Goal: Information Seeking & Learning: Learn about a topic

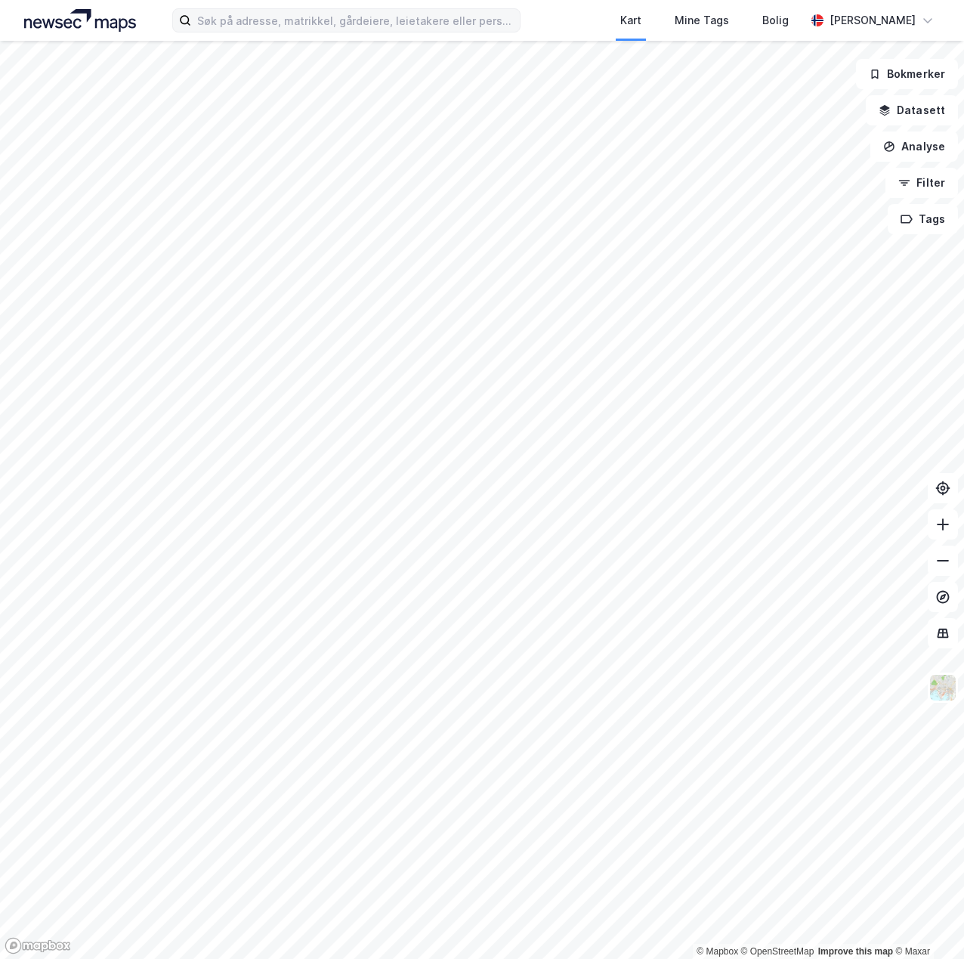
click at [261, 32] on label at bounding box center [346, 20] width 348 height 24
click at [261, 32] on input at bounding box center [355, 20] width 329 height 23
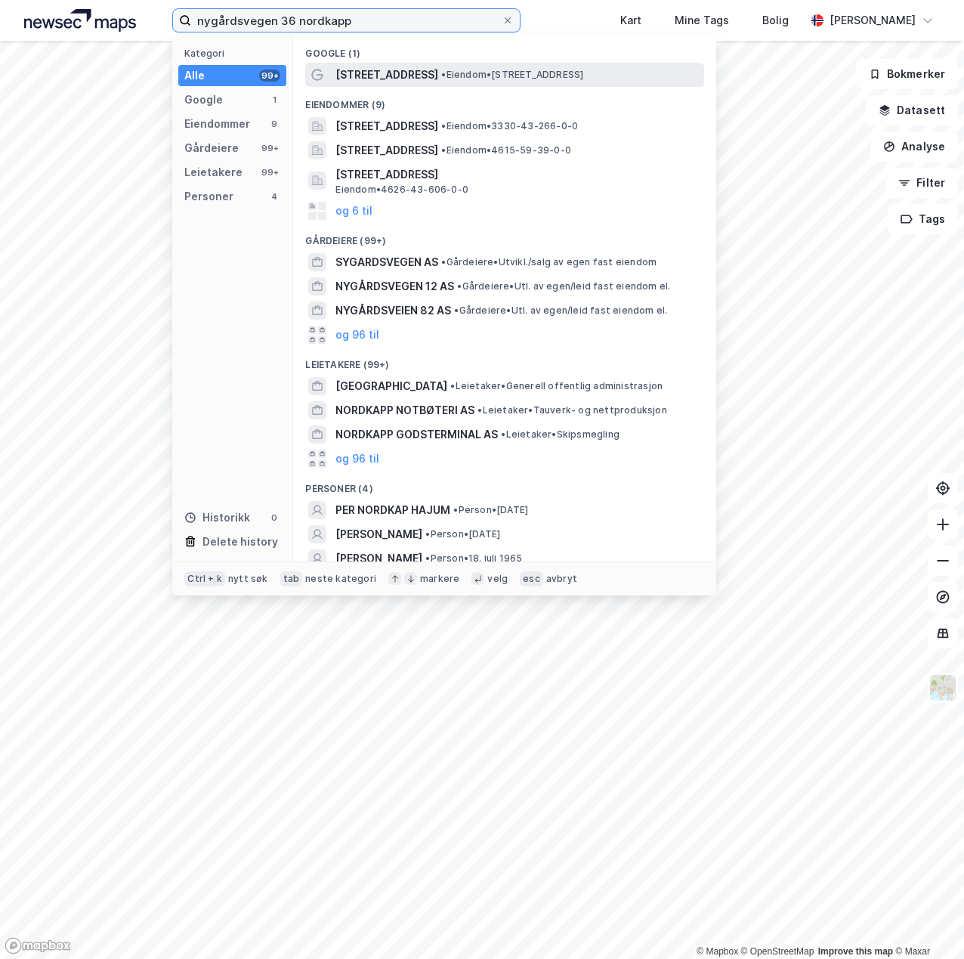
type input "nygårdsvegen 36 nordkapp"
click at [374, 74] on span "[STREET_ADDRESS]" at bounding box center [386, 75] width 103 height 18
